Goal: Transaction & Acquisition: Purchase product/service

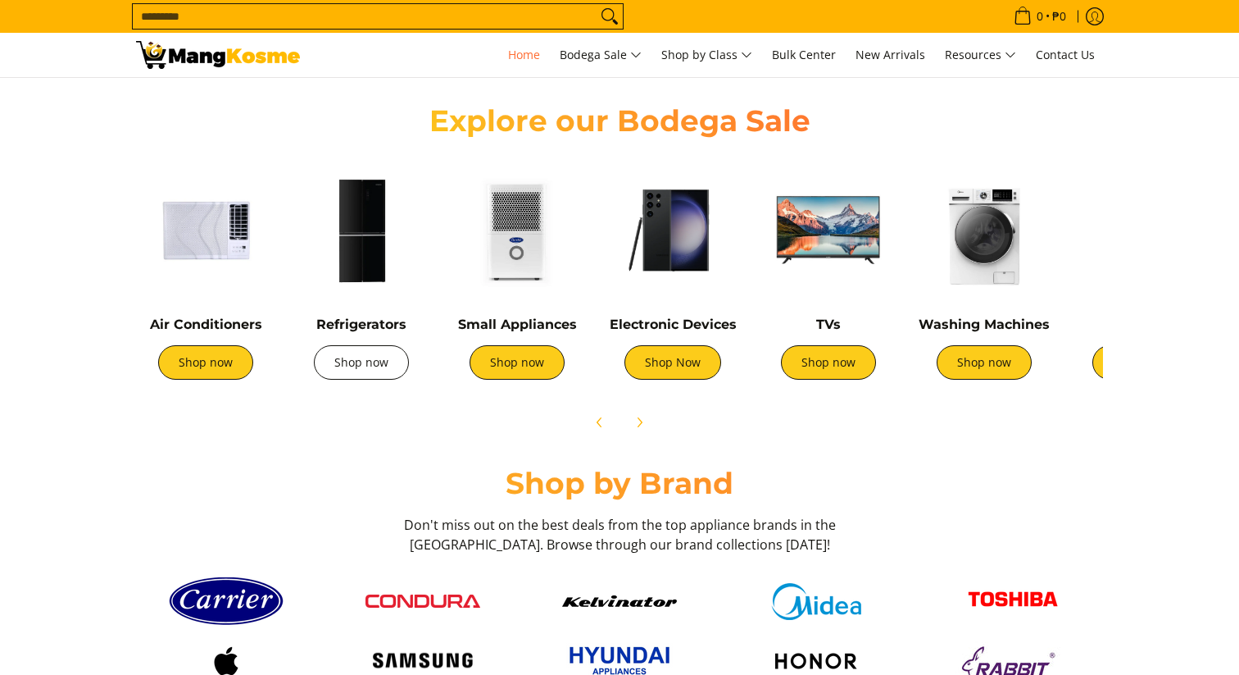
click at [370, 368] on link "Shop now" at bounding box center [361, 362] width 95 height 34
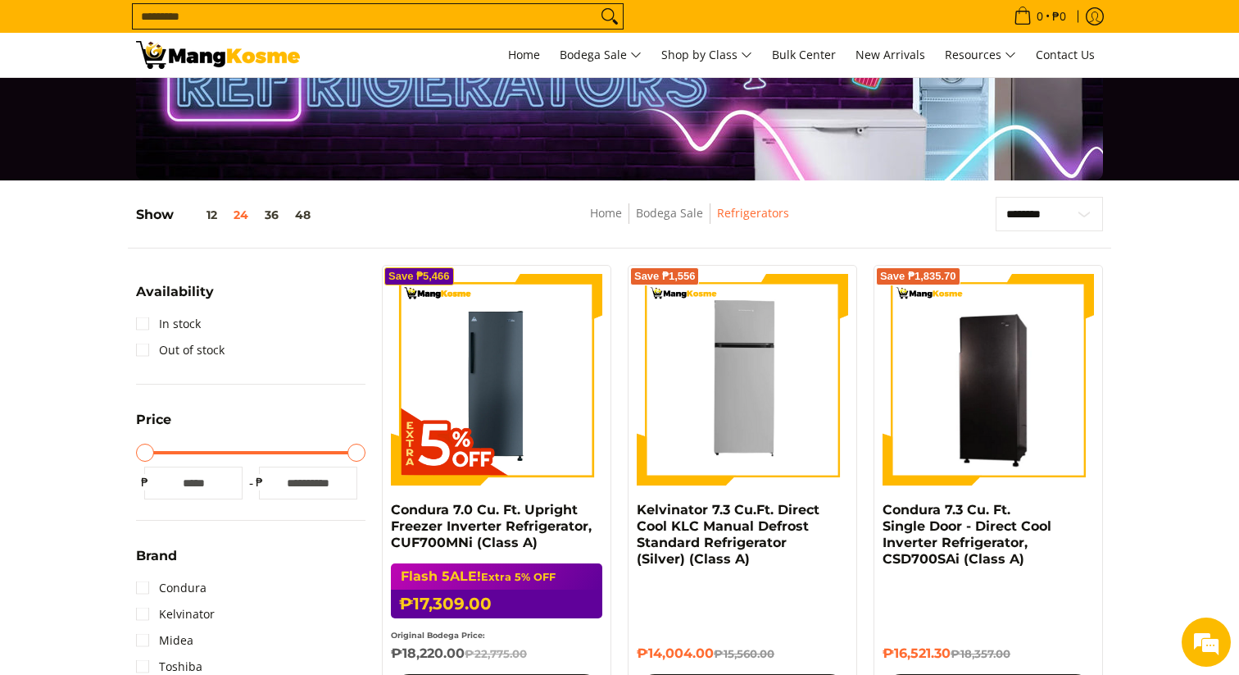
scroll to position [100, 0]
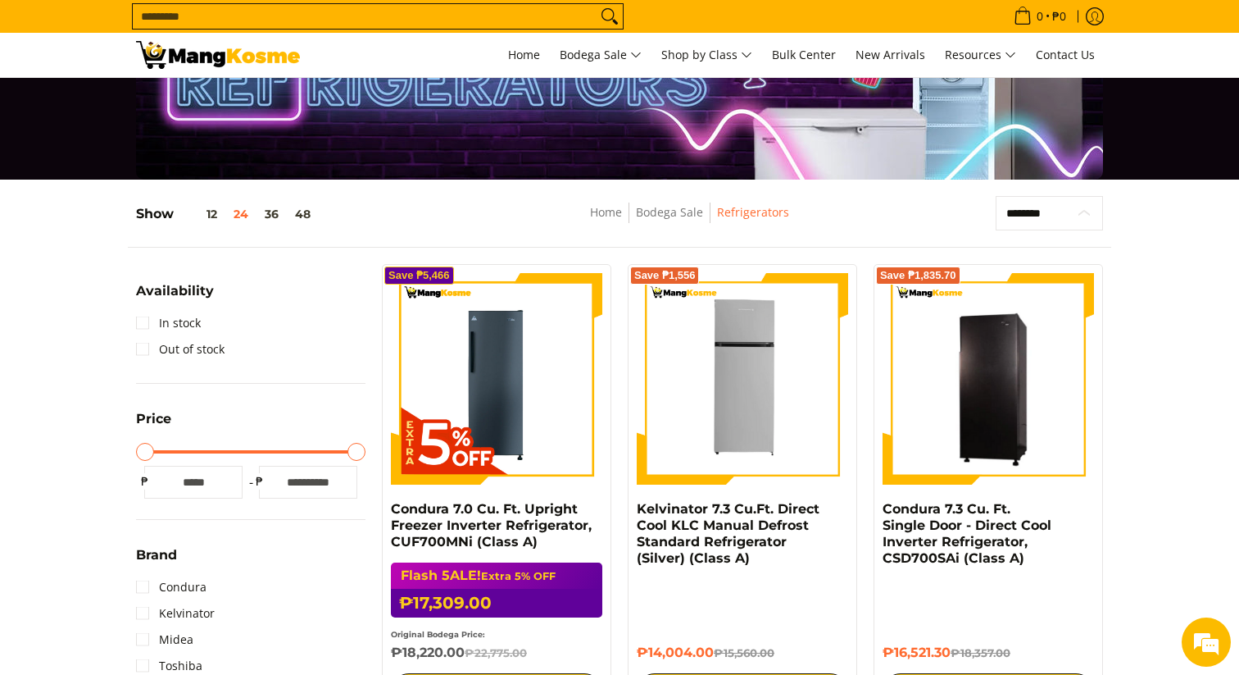
click at [1061, 208] on select "**********" at bounding box center [1049, 213] width 107 height 34
select select "**********"
click at [996, 196] on select "**********" at bounding box center [1049, 213] width 107 height 34
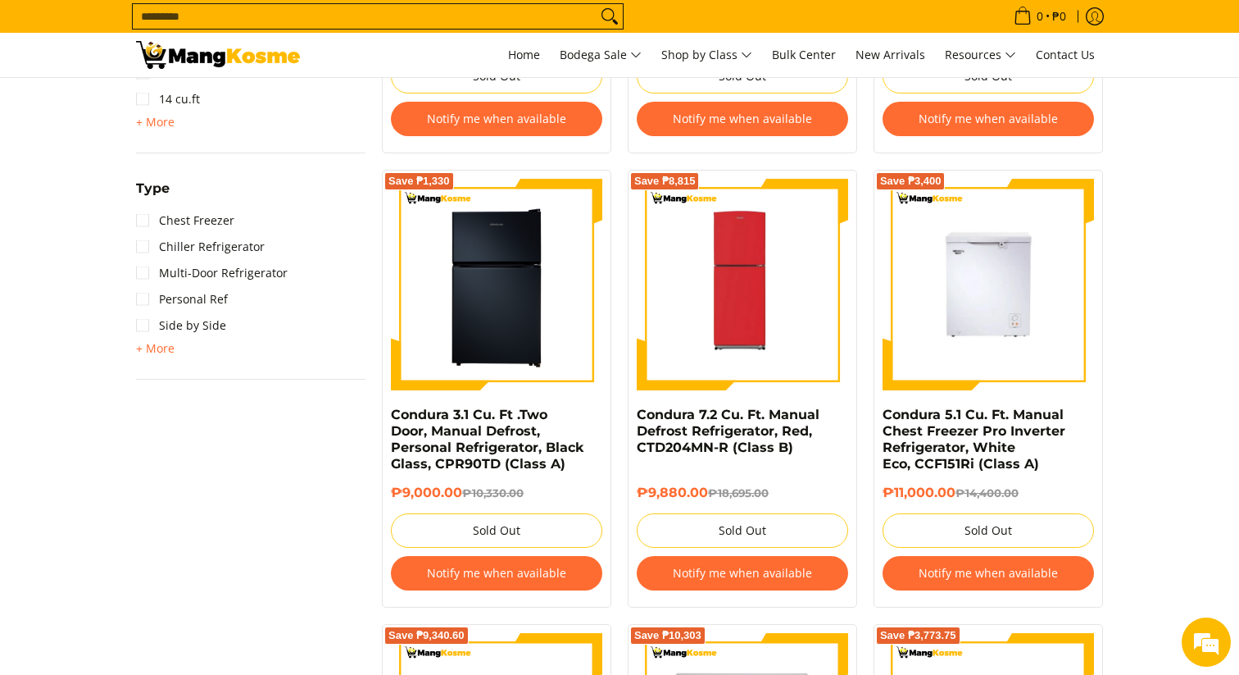
scroll to position [1119, 0]
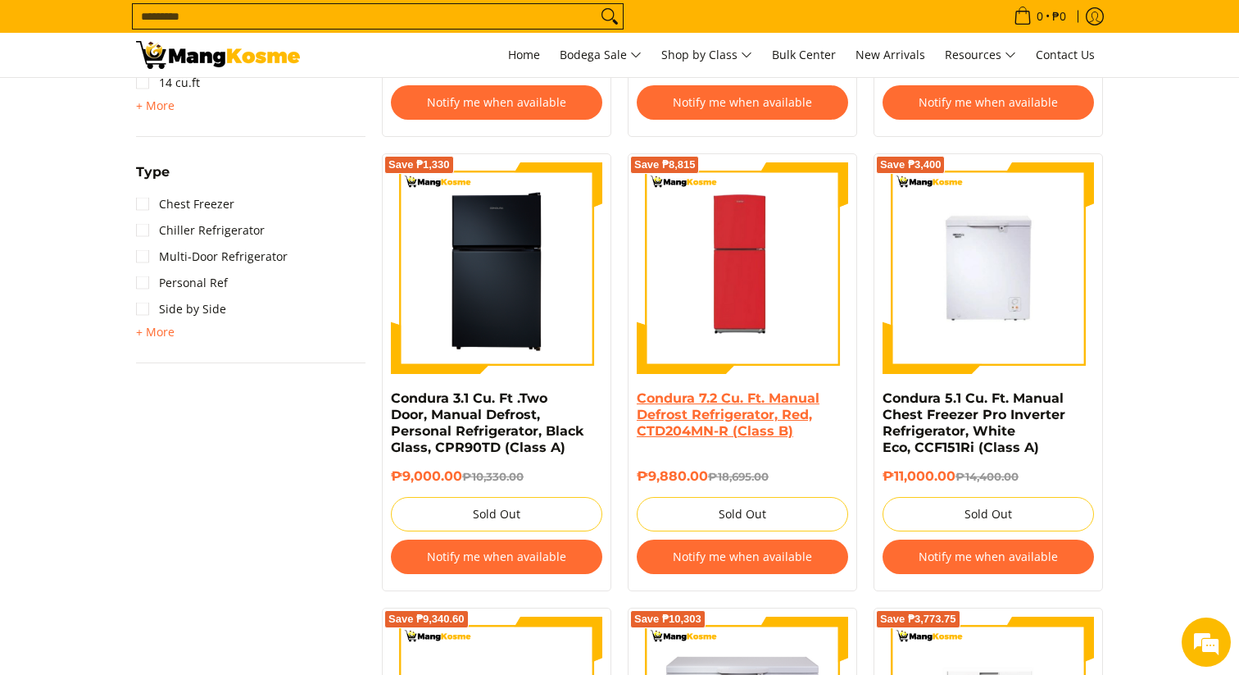
click at [779, 411] on link "Condura 7.2 Cu. Ft. Manual Defrost Refrigerator, Red, CTD204MN-R (Class B)" at bounding box center [728, 414] width 183 height 48
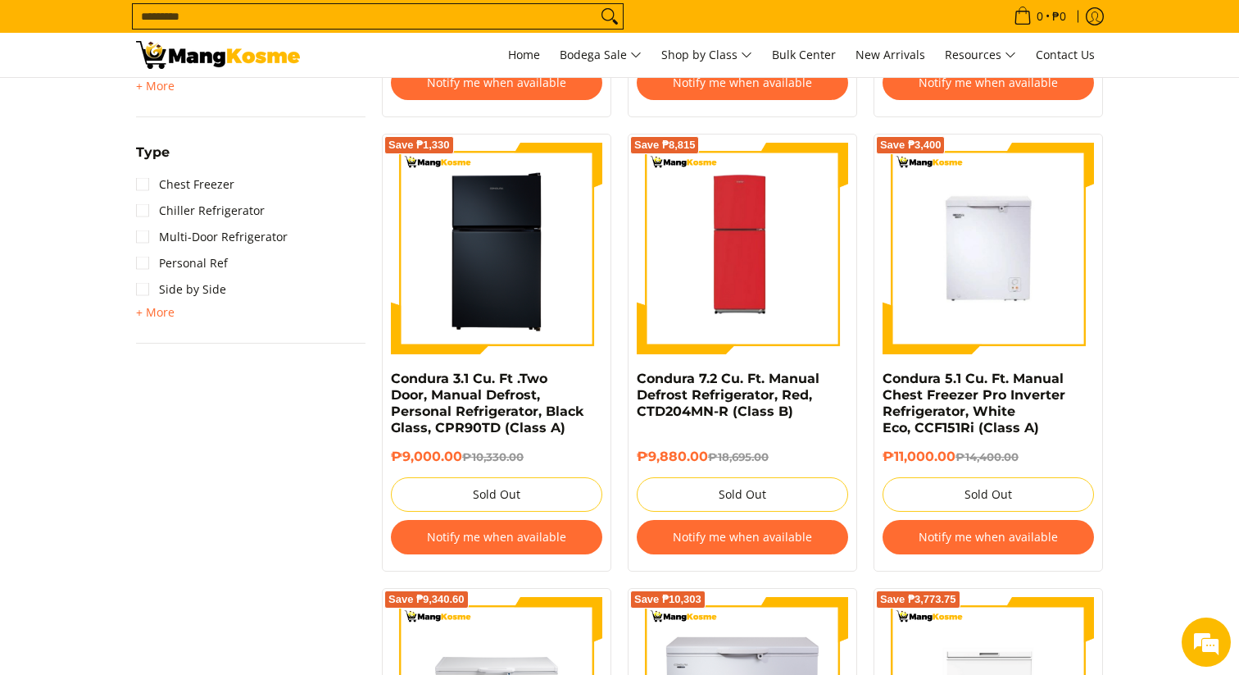
scroll to position [1137, 0]
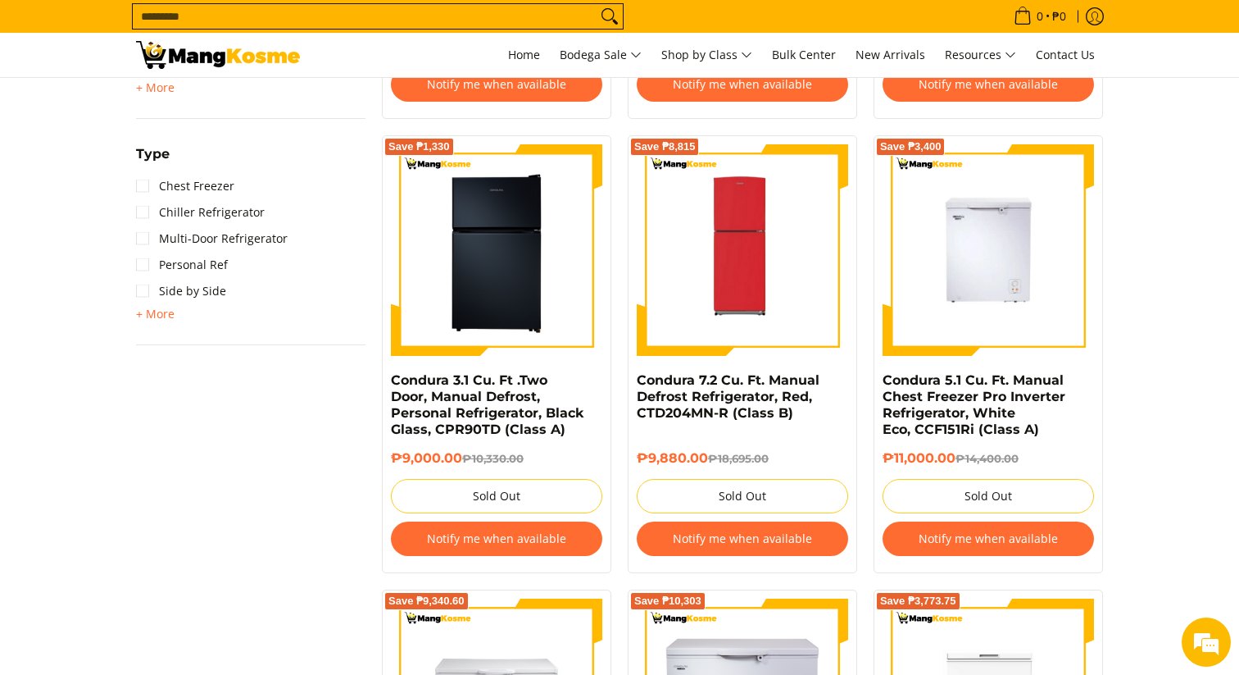
drag, startPoint x: 637, startPoint y: 460, endPoint x: 709, endPoint y: 459, distance: 72.1
click at [709, 459] on h6 "₱9,880.00 ₱18,695.00" at bounding box center [742, 458] width 211 height 16
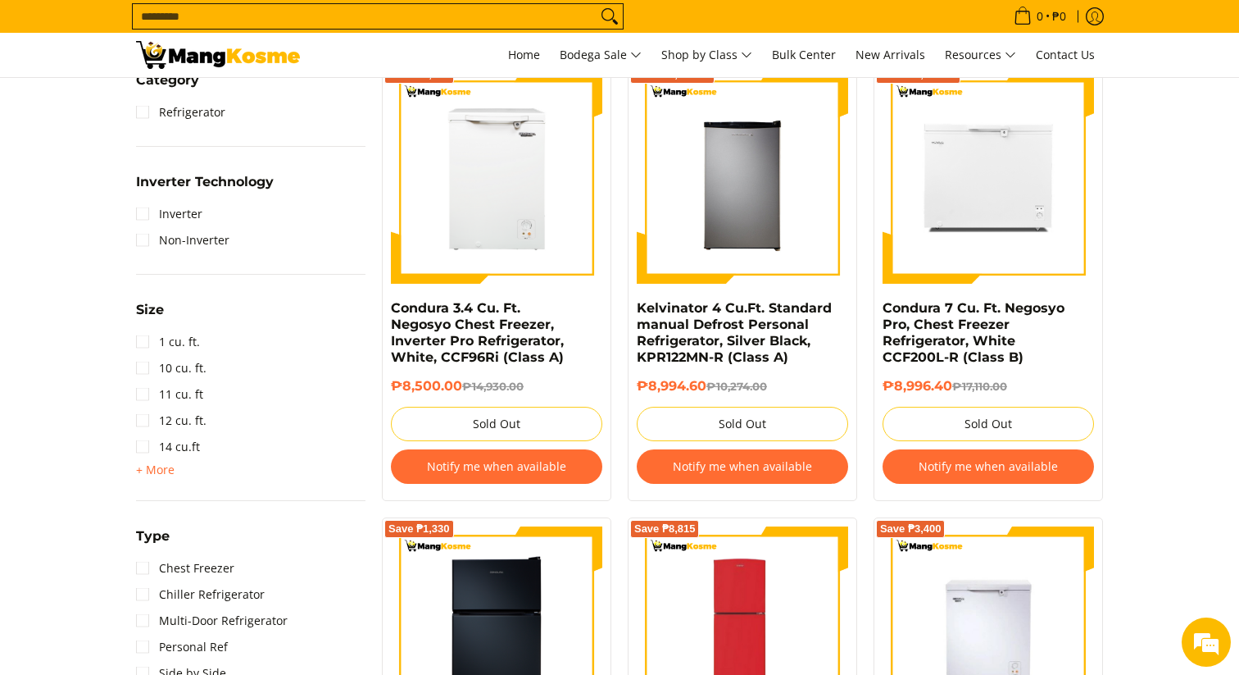
scroll to position [275, 0]
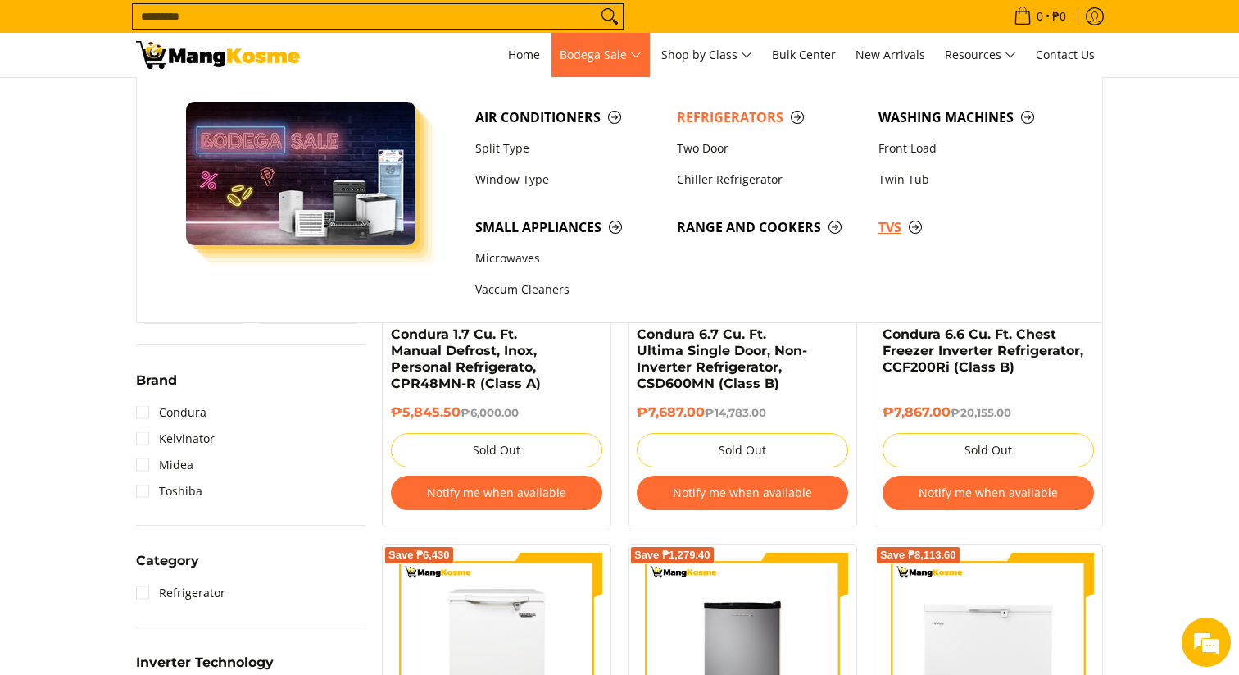
click at [893, 225] on span "TVs" at bounding box center [971, 227] width 185 height 20
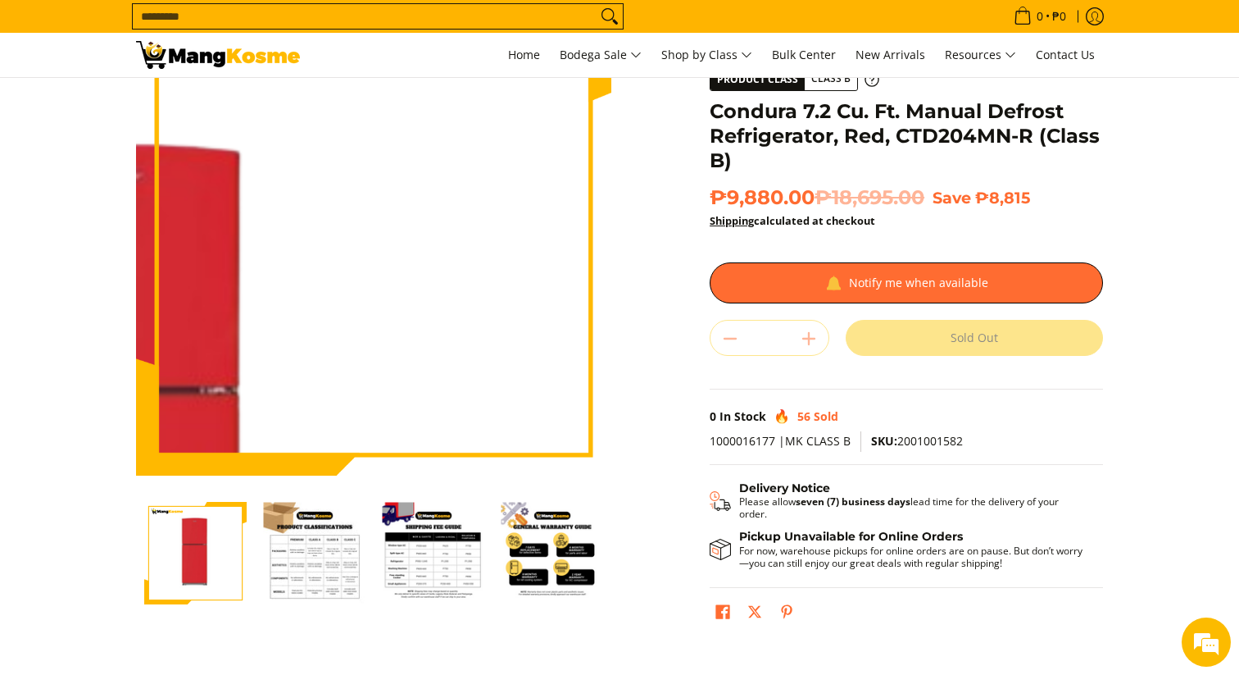
scroll to position [119, 0]
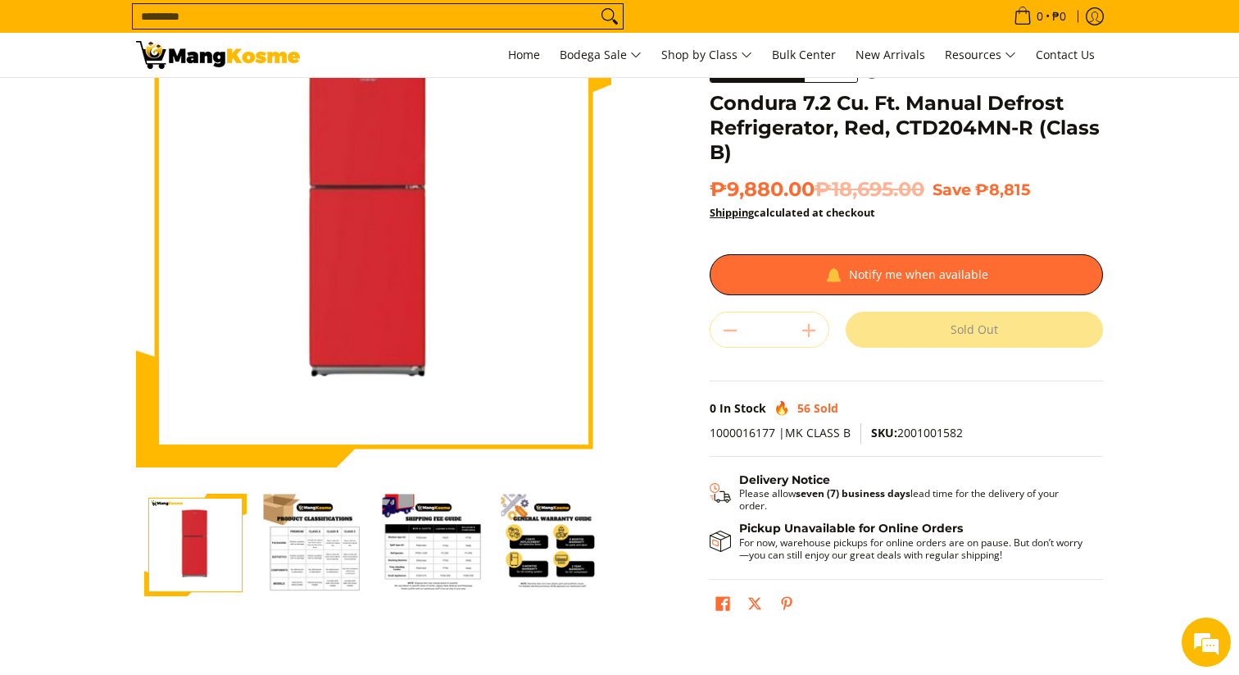
click at [423, 548] on img "mang-kosme-shipping-fee-guide-infographic" at bounding box center [433, 544] width 102 height 102
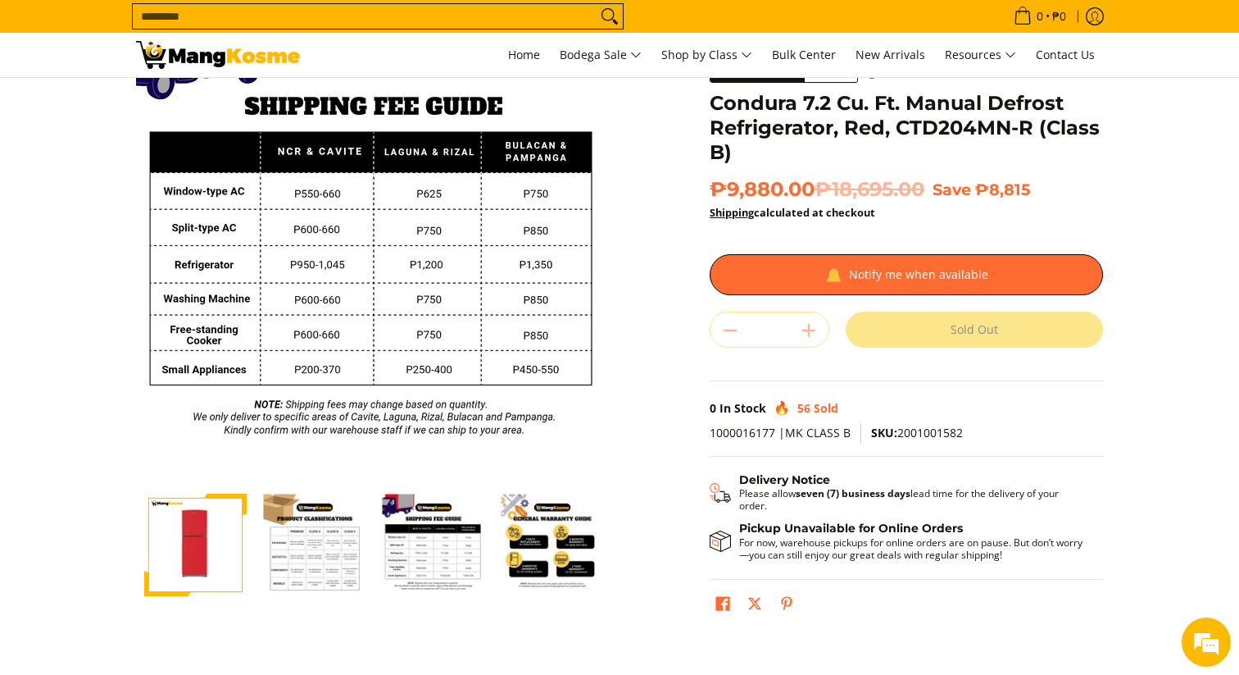
click at [357, 544] on img "Condura 7.2 Cu. Ft. Manual Defrost Refrigerator, Red, CTD204MN-R (Class B)-2" at bounding box center [314, 544] width 102 height 102
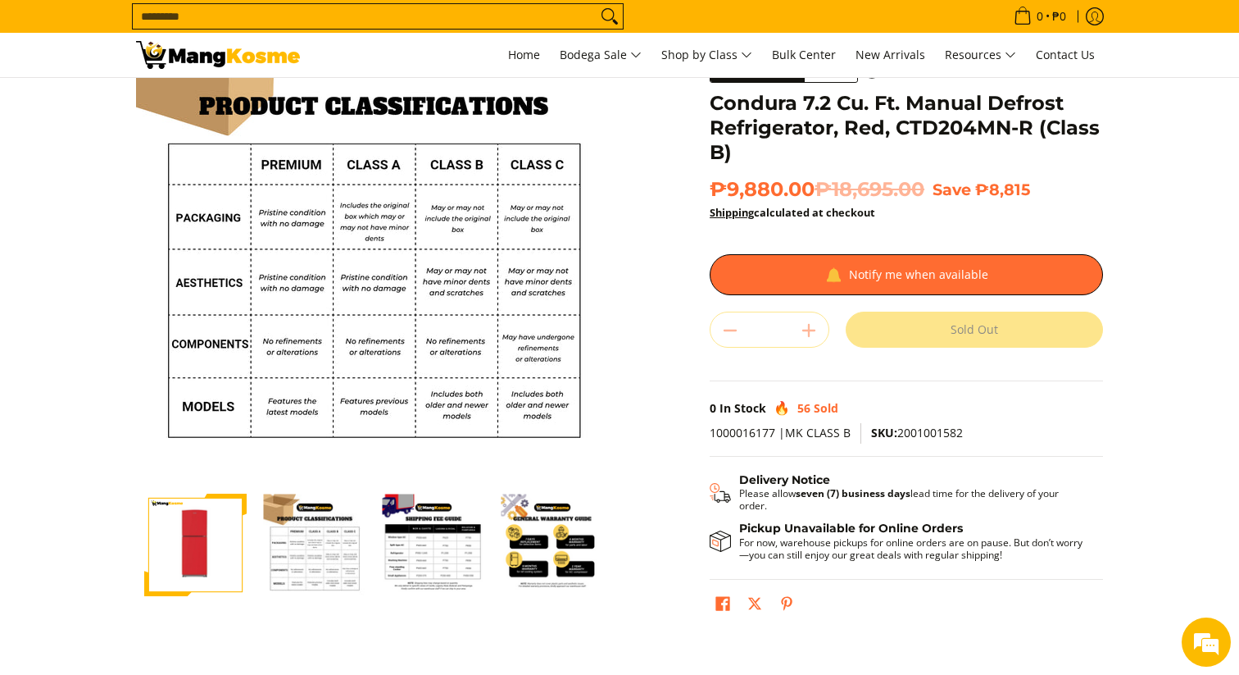
click at [248, 538] on div at bounding box center [195, 545] width 119 height 123
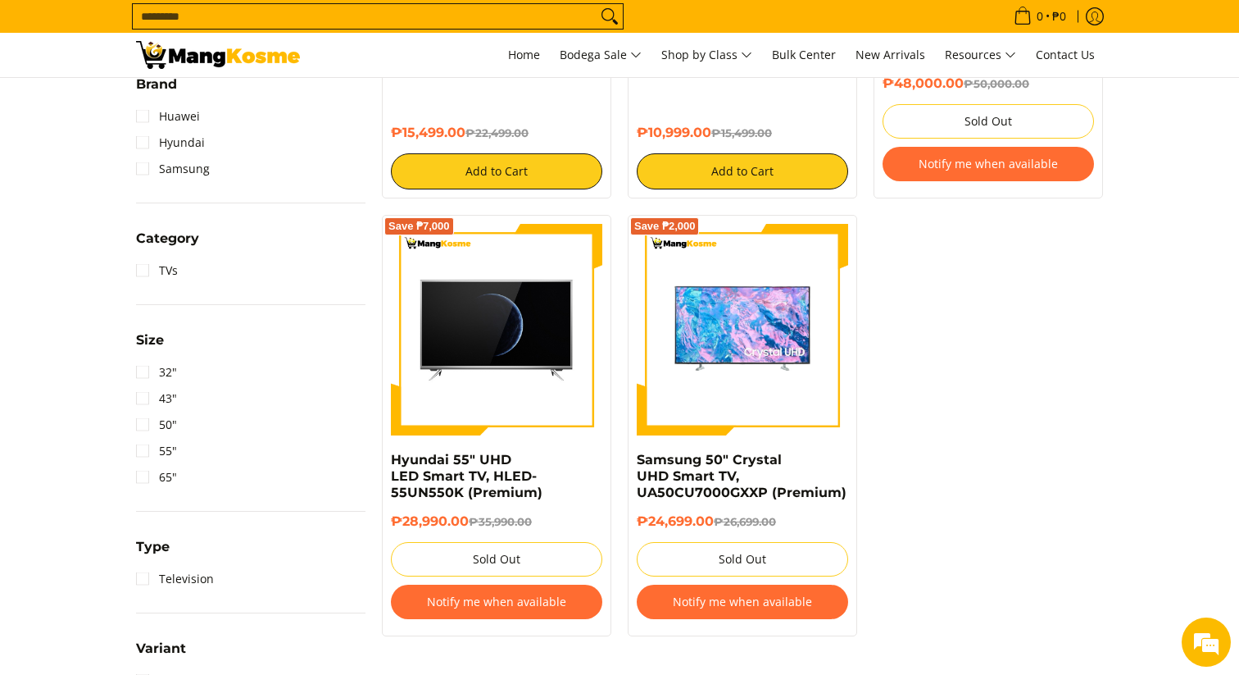
scroll to position [572, 0]
